Goal: Task Accomplishment & Management: Manage account settings

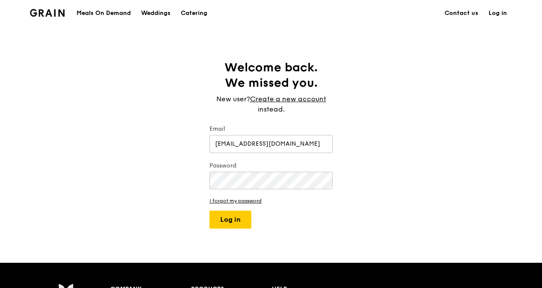
type input "[EMAIL_ADDRESS][DOMAIN_NAME]"
click at [209, 211] on button "Log in" at bounding box center [230, 220] width 42 height 18
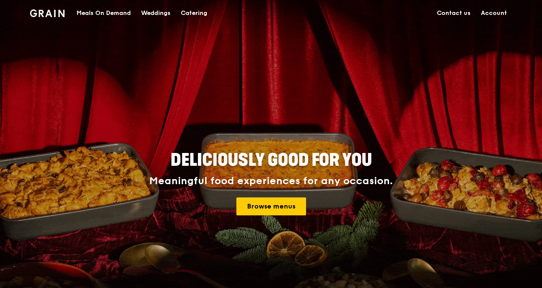
click at [496, 8] on link "Account" at bounding box center [494, 13] width 36 height 26
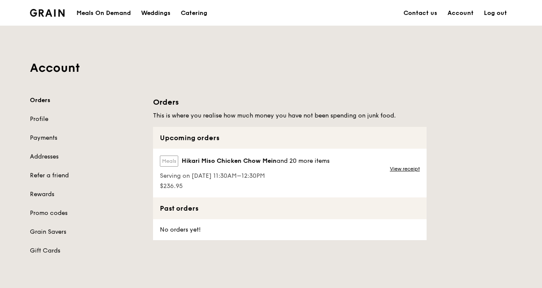
click at [220, 154] on div "Meals Hikari Miso Chicken Chow Mein and 20 more items Serving on [DATE] 11:30AM…" at bounding box center [244, 173] width 182 height 49
click at [217, 184] on span "$236.95" at bounding box center [245, 186] width 170 height 9
